Goal: Information Seeking & Learning: Find specific fact

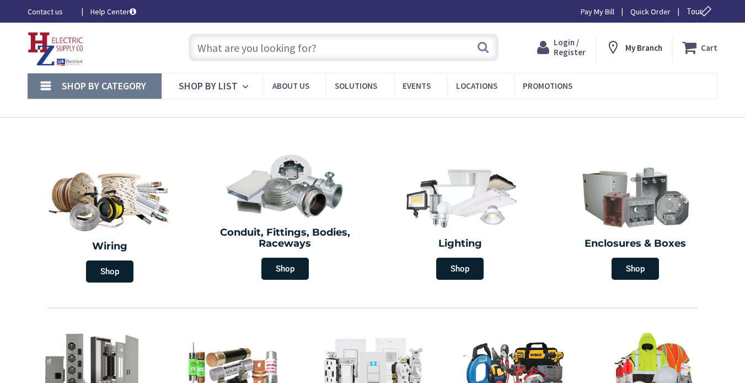
click at [320, 50] on input "text" at bounding box center [344, 48] width 310 height 28
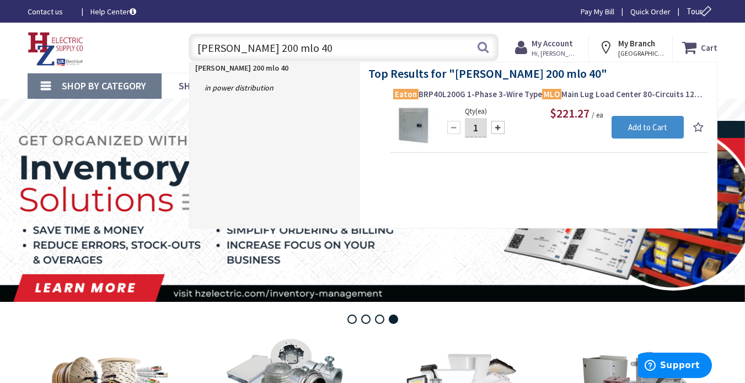
type input "[PERSON_NAME] 200 mlo 40"
